Goal: Task Accomplishment & Management: Manage account settings

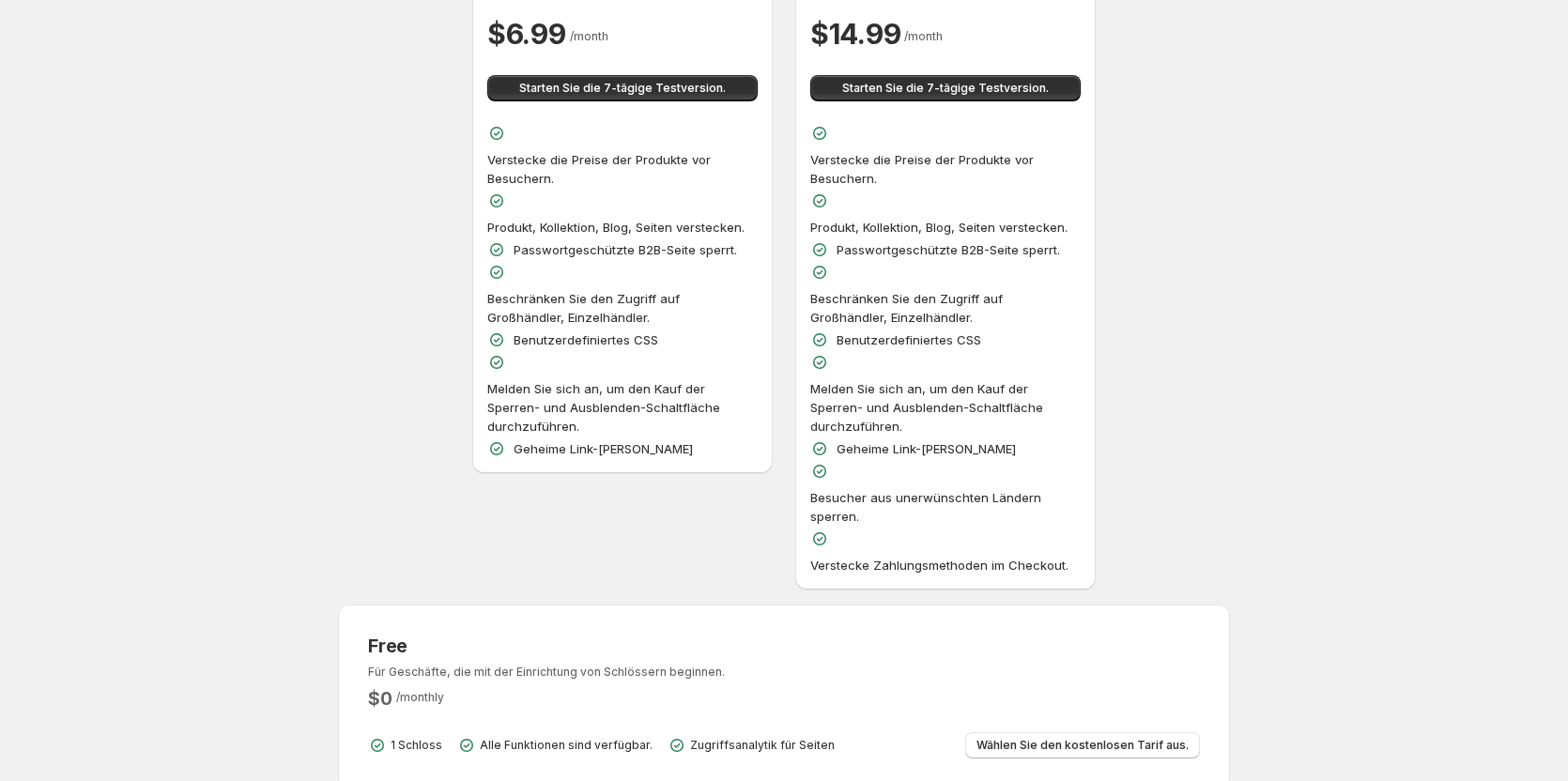
scroll to position [376, 0]
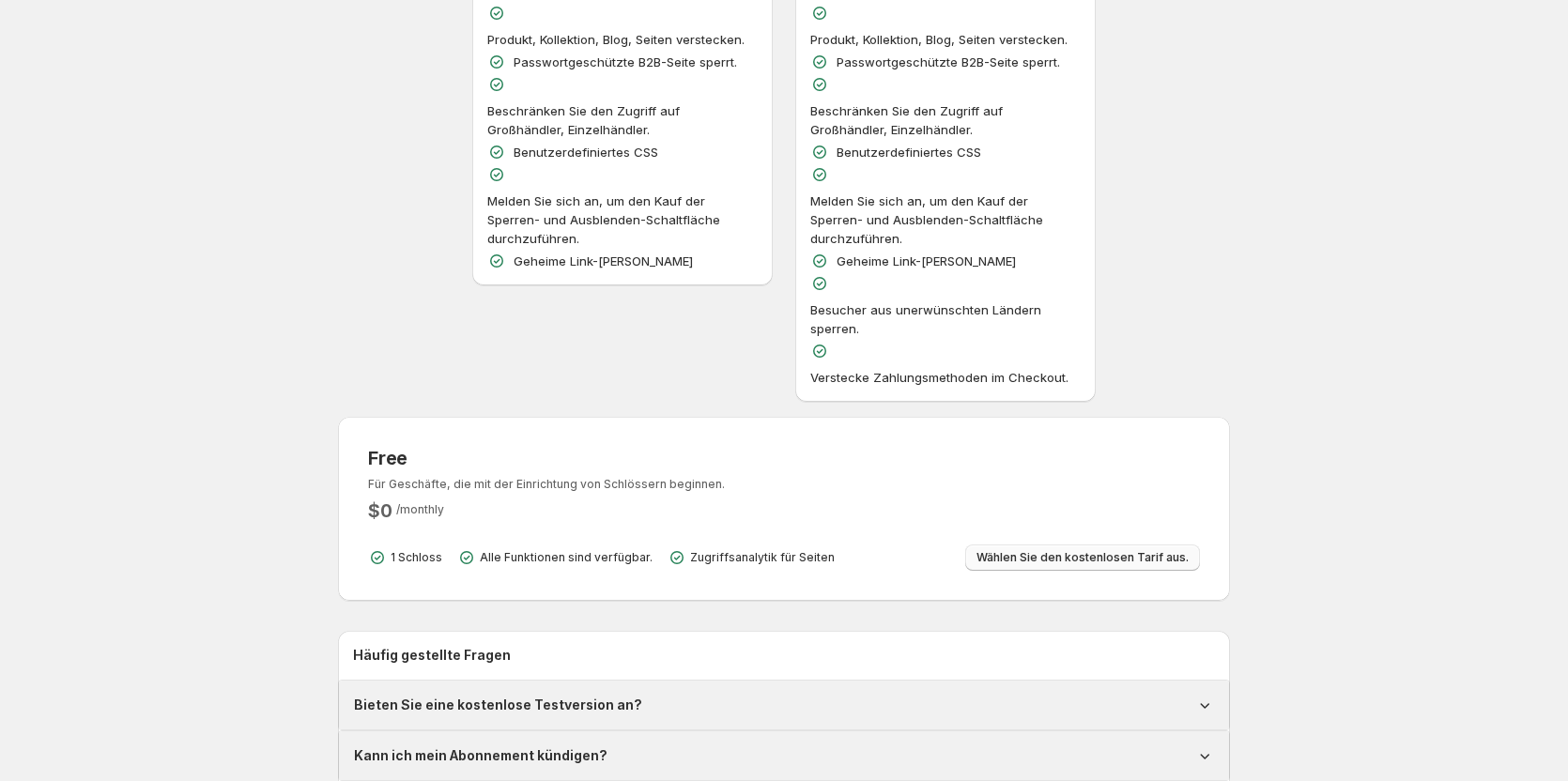
click at [977, 551] on span "Wählen Sie den kostenlosen Tarif aus." at bounding box center [1083, 558] width 212 height 15
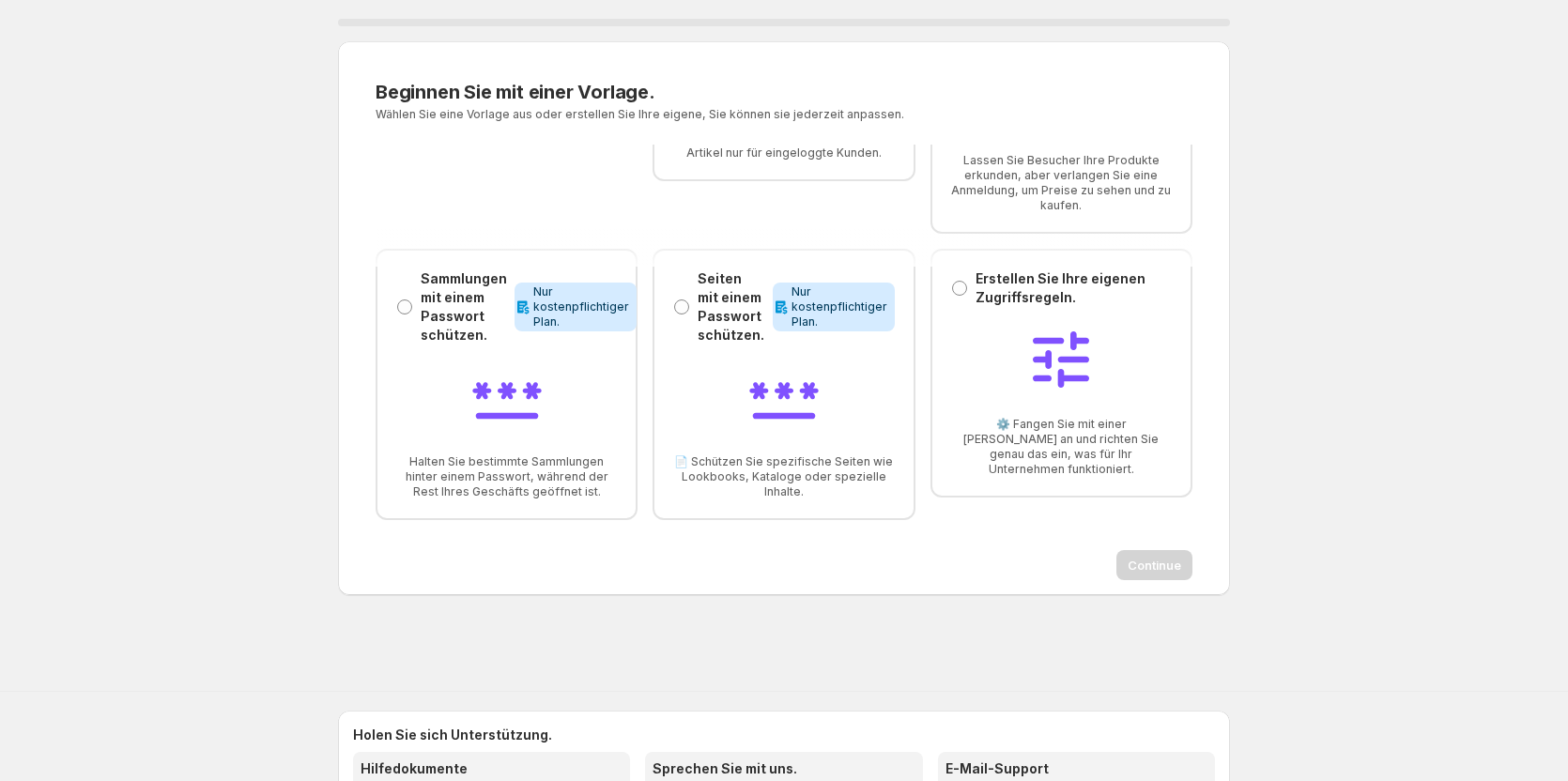
scroll to position [376, 0]
